Goal: Check status

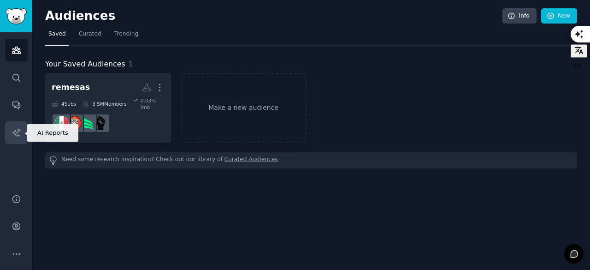
click at [22, 129] on link "AI Reports" at bounding box center [16, 132] width 23 height 23
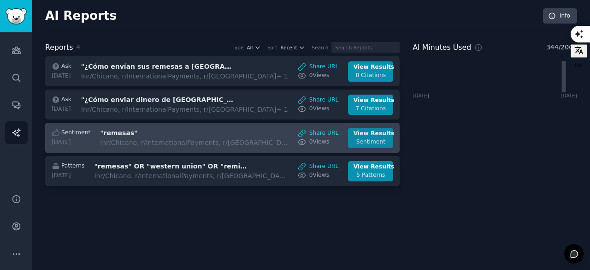
click at [375, 134] on div "View Results" at bounding box center [371, 134] width 35 height 8
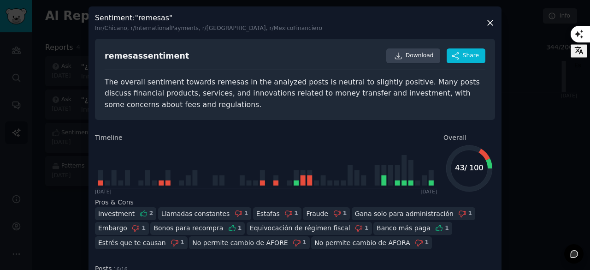
click at [489, 23] on icon at bounding box center [490, 22] width 5 height 5
